Goal: Register for event/course

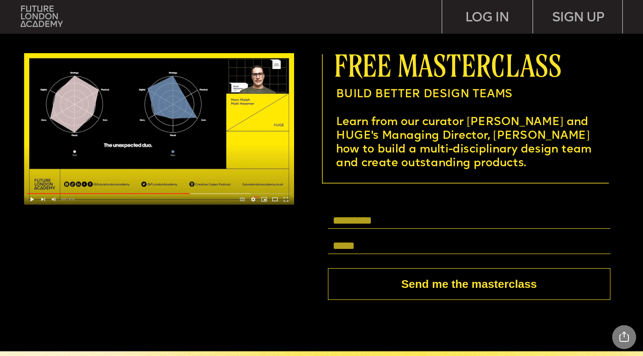
scroll to position [2414, 0]
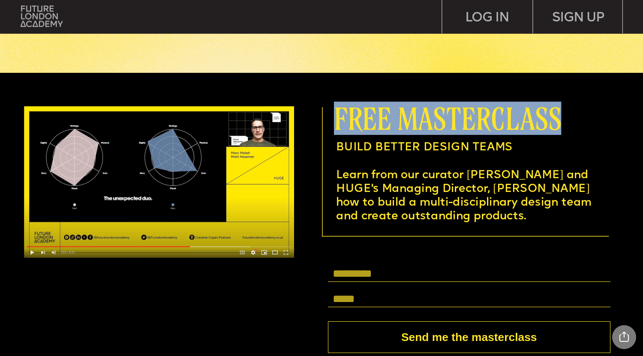
drag, startPoint x: 338, startPoint y: 121, endPoint x: 562, endPoint y: 110, distance: 224.6
click at [561, 110] on span "free masterclass" at bounding box center [447, 118] width 227 height 33
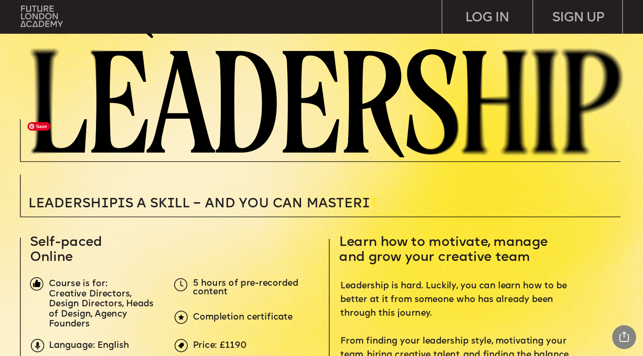
scroll to position [0, 0]
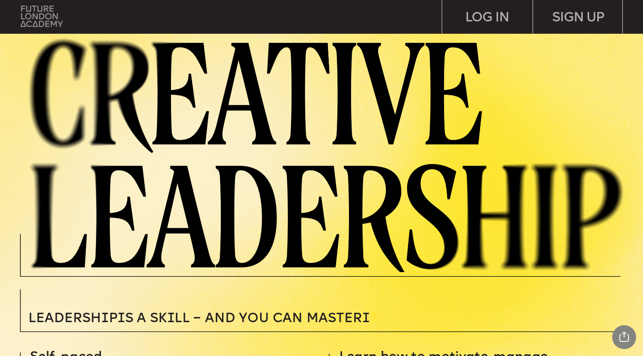
click at [38, 14] on img at bounding box center [42, 16] width 42 height 21
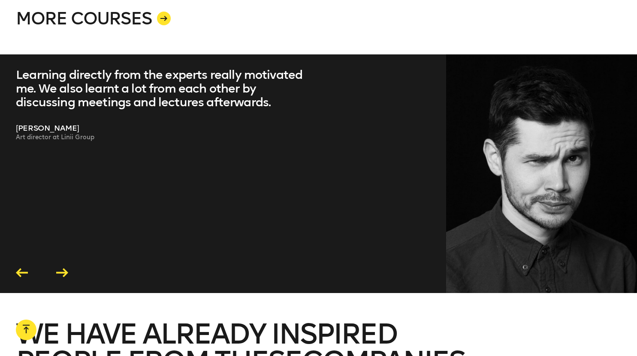
scroll to position [1804, 0]
